Goal: Task Accomplishment & Management: Use online tool/utility

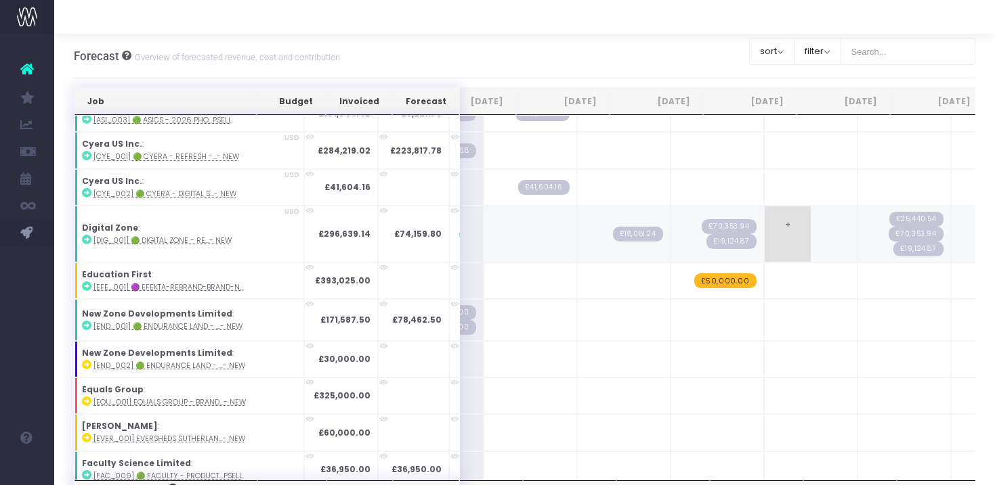
scroll to position [120, 334]
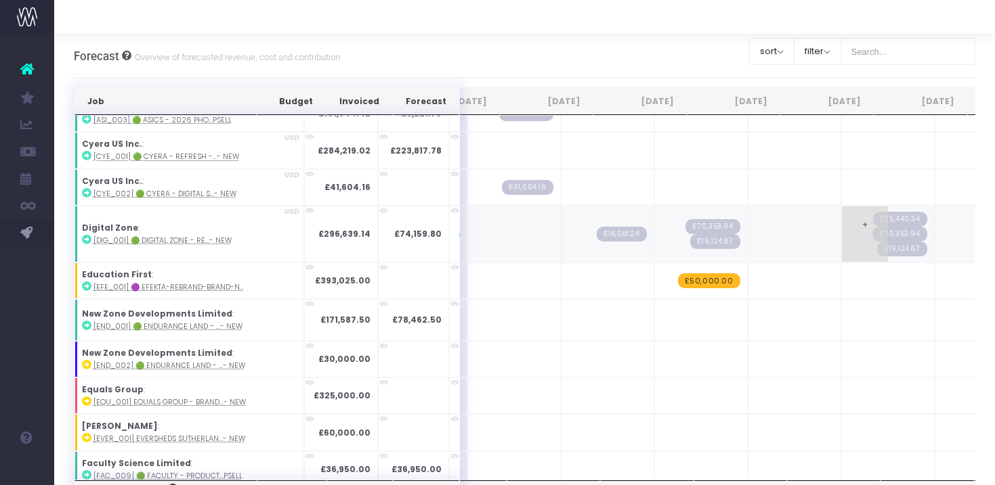
click at [873, 217] on span "£25,440.54" at bounding box center [900, 219] width 54 height 15
click at [842, 218] on span "+" at bounding box center [865, 234] width 46 height 56
type input "25270"
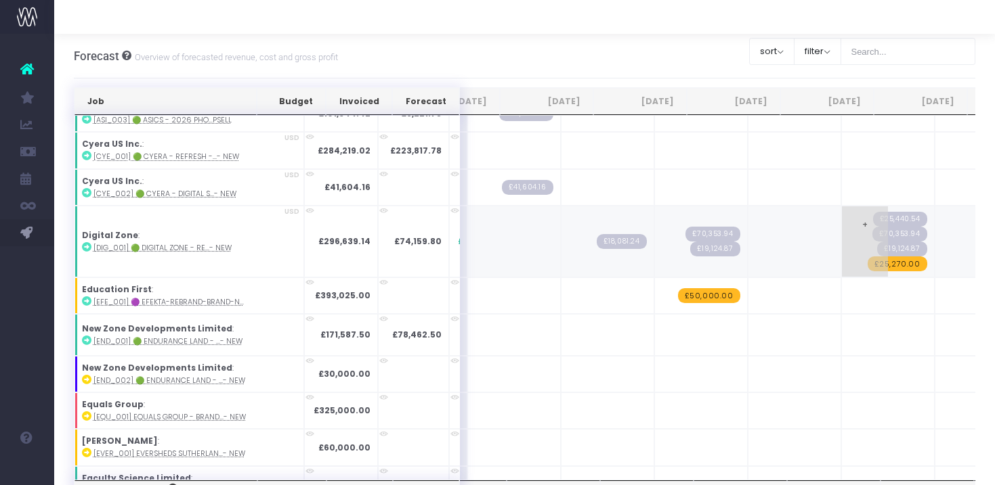
click at [842, 217] on span "+" at bounding box center [865, 241] width 46 height 70
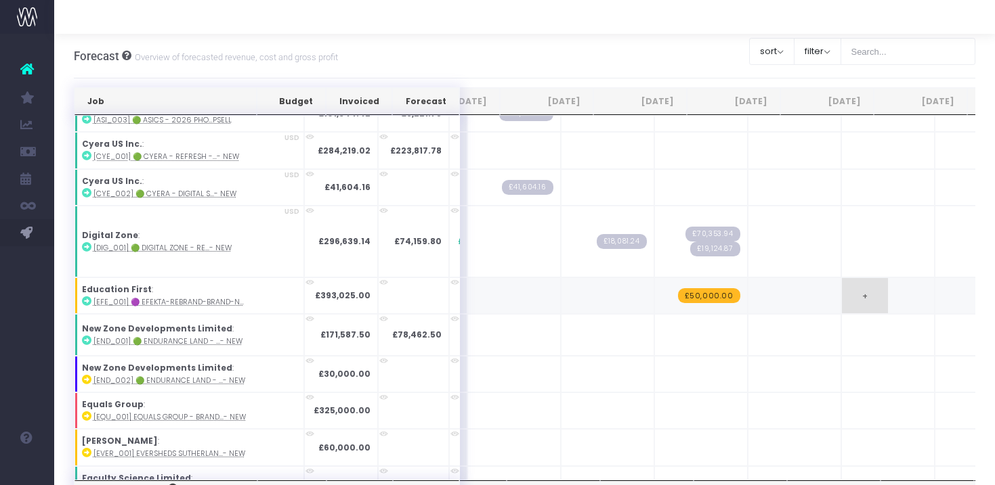
click at [841, 297] on td "+" at bounding box center [887, 296] width 93 height 37
click at [935, 261] on span "+" at bounding box center [958, 241] width 46 height 70
click at [842, 224] on span "+" at bounding box center [865, 241] width 46 height 70
type input "25270"
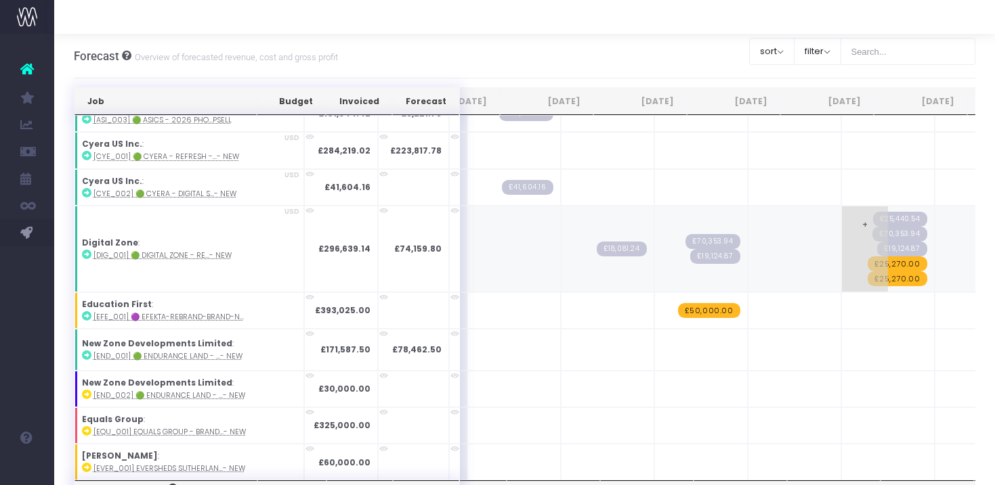
click at [867, 276] on span "£25,270.00" at bounding box center [897, 278] width 60 height 15
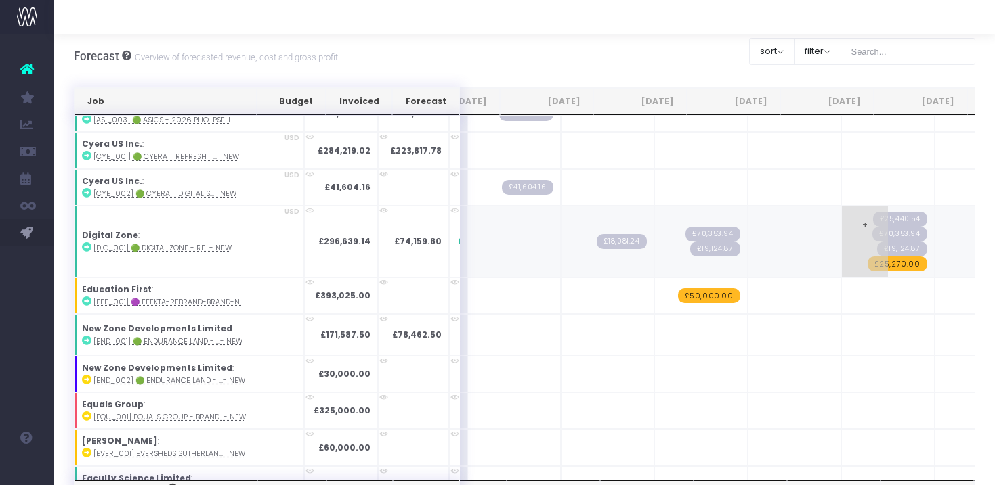
click at [867, 265] on span "£25,270.00" at bounding box center [897, 264] width 60 height 15
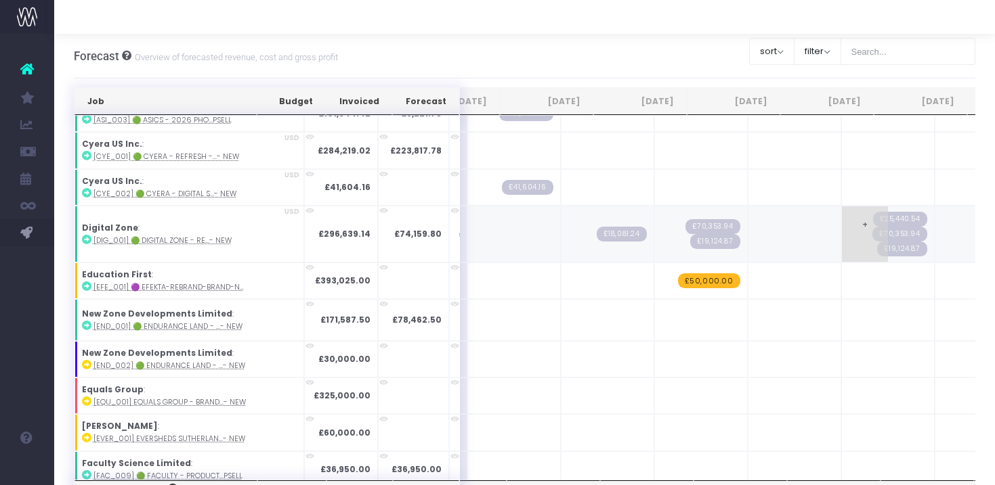
click at [873, 217] on span "£25,440.54" at bounding box center [900, 219] width 54 height 15
click at [877, 246] on span "£19,124.87" at bounding box center [902, 249] width 50 height 15
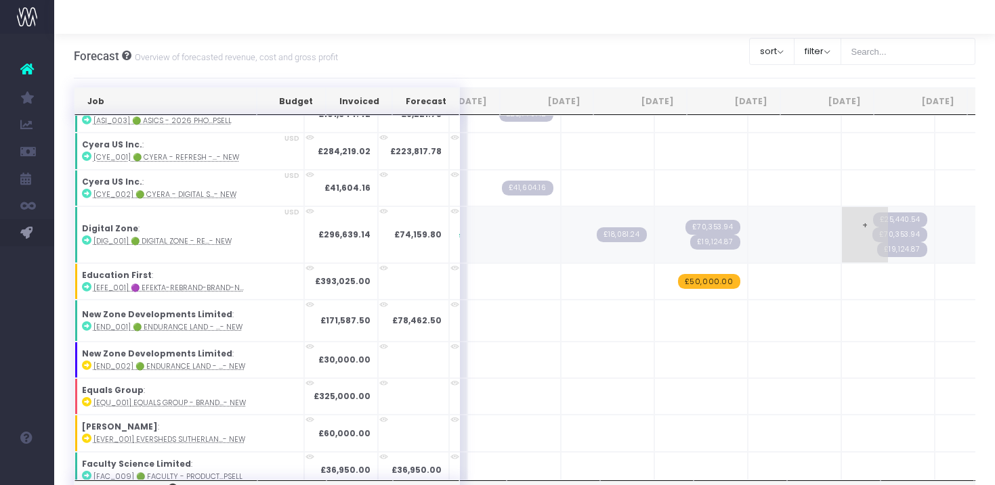
click at [877, 252] on span "£19,124.87" at bounding box center [902, 249] width 50 height 15
click at [690, 239] on span "£19,124.87" at bounding box center [715, 242] width 50 height 15
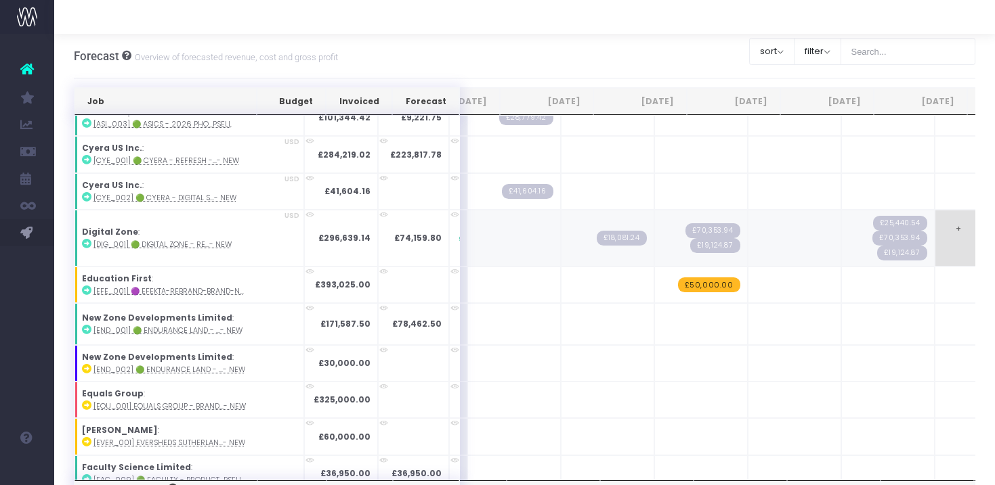
click at [935, 236] on span "+" at bounding box center [958, 239] width 46 height 56
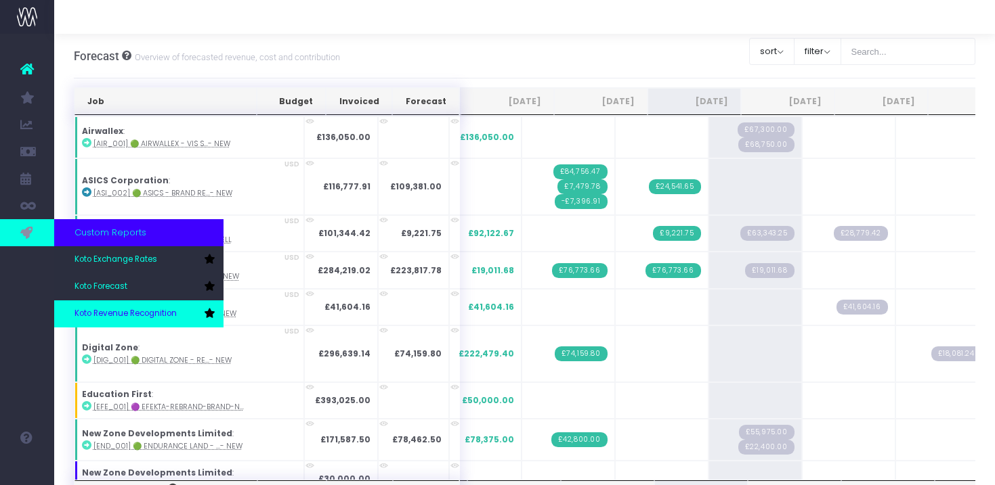
click at [137, 313] on span "Koto Revenue Recognition" at bounding box center [125, 314] width 102 height 12
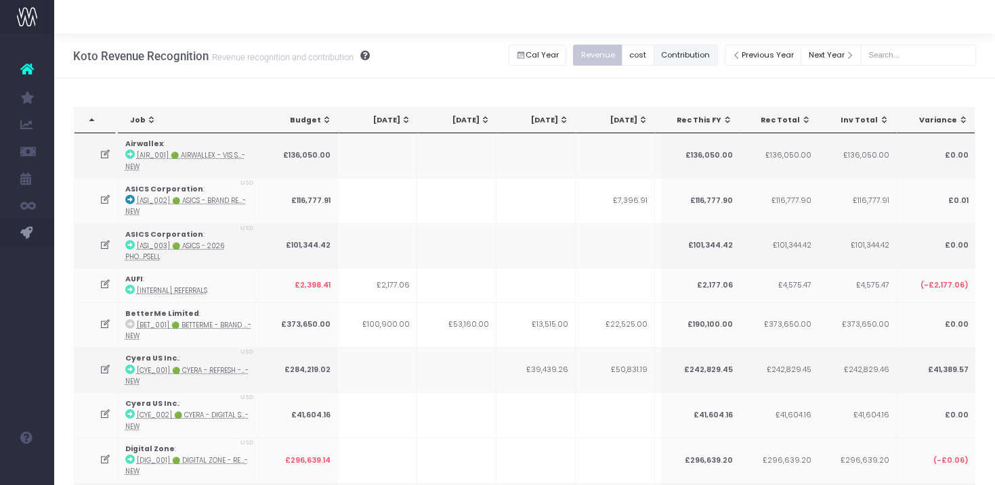
click at [715, 51] on button "Contribution" at bounding box center [685, 55] width 64 height 21
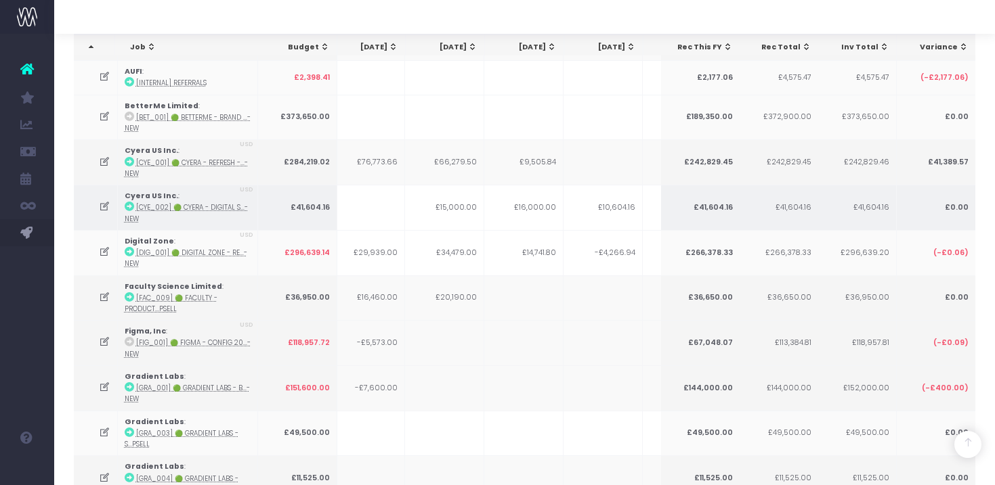
click at [538, 203] on td "£16,000.00" at bounding box center [523, 207] width 79 height 45
click at [584, 198] on td "£10,604.16" at bounding box center [602, 207] width 79 height 45
click at [606, 209] on td "£10,604.16" at bounding box center [602, 207] width 79 height 45
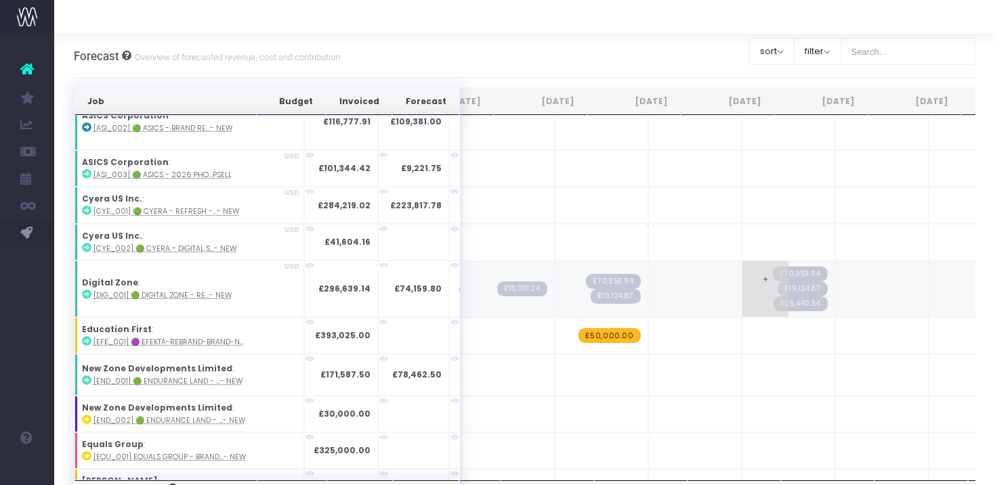
click at [773, 273] on span "£70,353.94" at bounding box center [800, 274] width 55 height 15
click at [773, 304] on span "£25,440.54" at bounding box center [800, 304] width 54 height 15
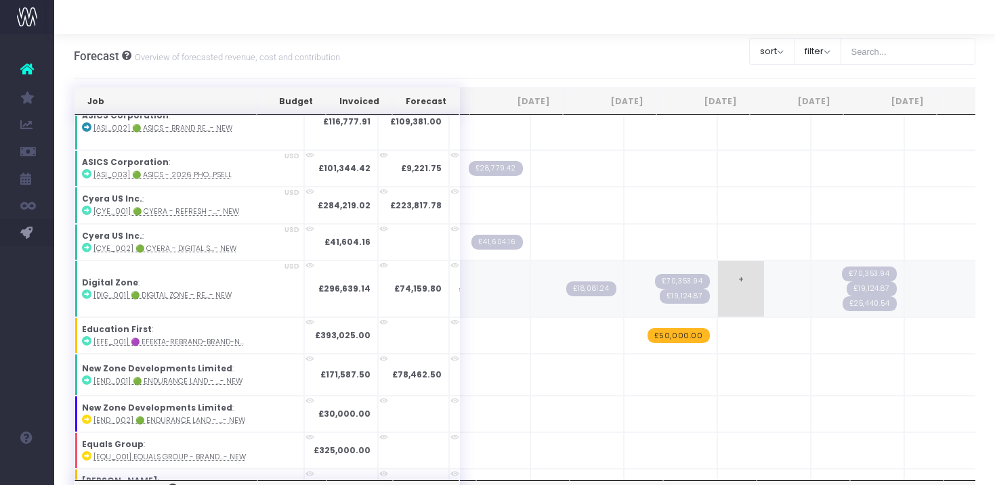
scroll to position [0, 377]
